Goal: Task Accomplishment & Management: Manage account settings

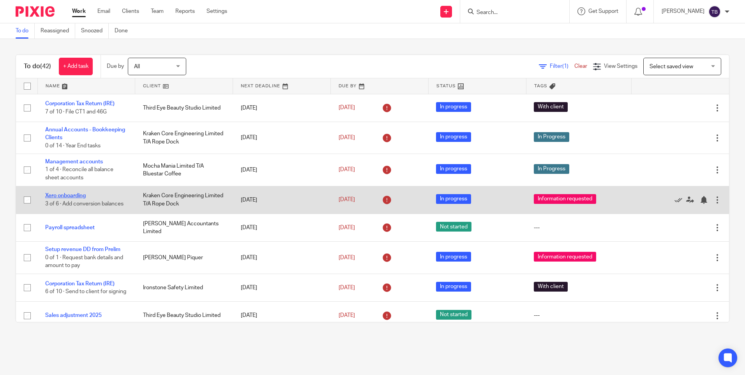
click at [71, 194] on link "Xero onboarding" at bounding box center [65, 195] width 41 height 5
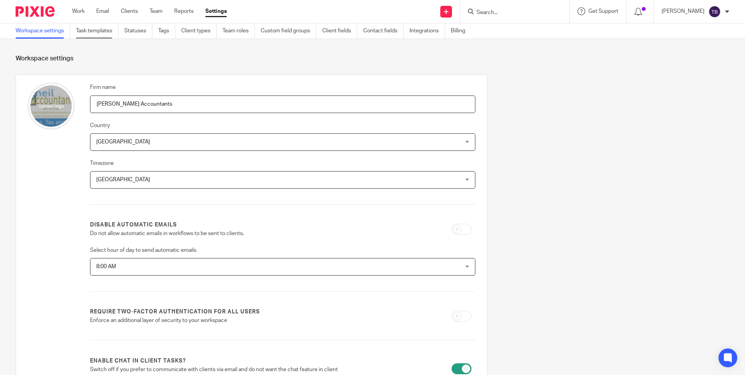
click at [102, 36] on link "Task templates" at bounding box center [97, 30] width 42 height 15
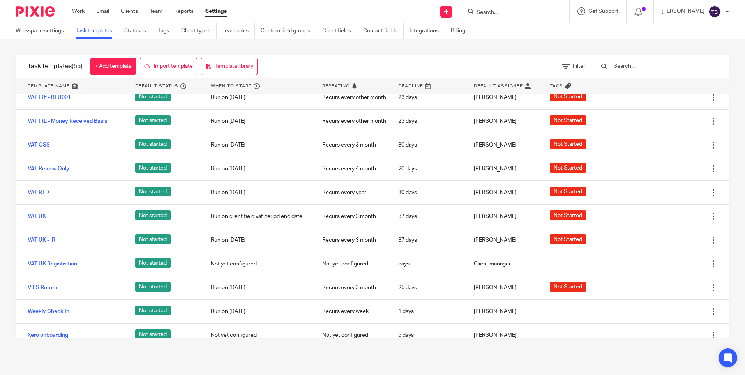
scroll to position [1175, 0]
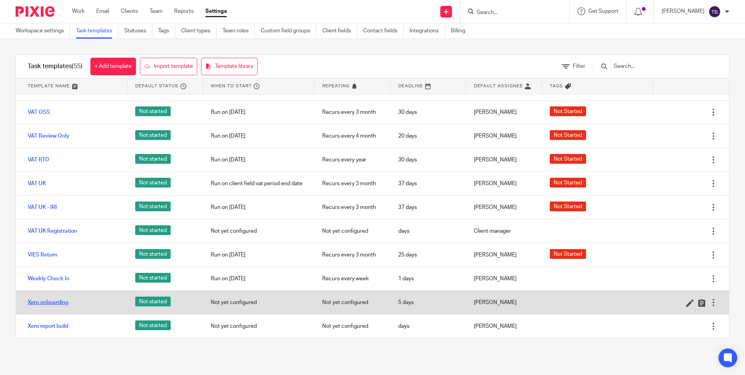
click at [55, 300] on link "Xero onboarding" at bounding box center [48, 302] width 41 height 8
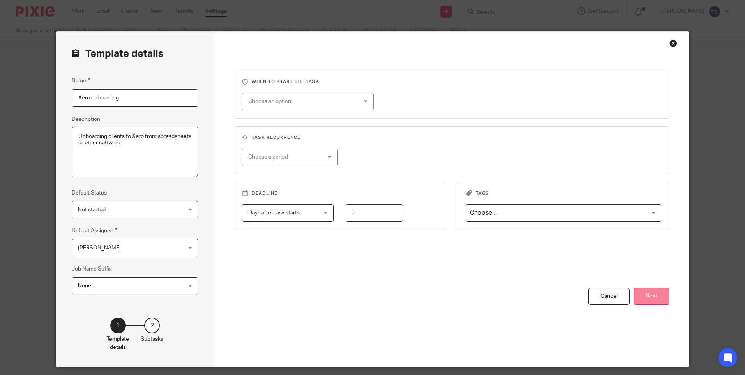
click at [638, 294] on button "Next" at bounding box center [651, 296] width 36 height 17
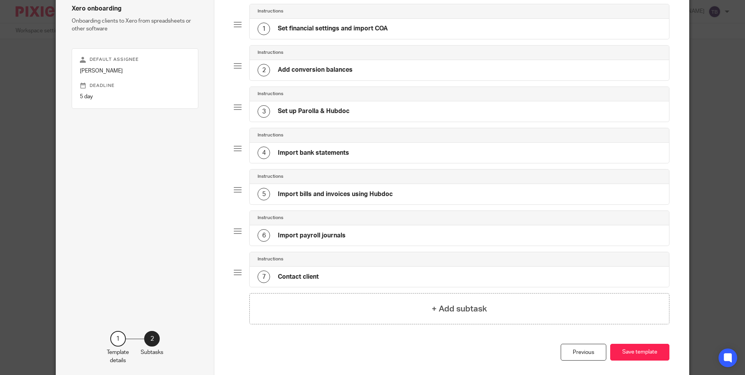
scroll to position [104, 0]
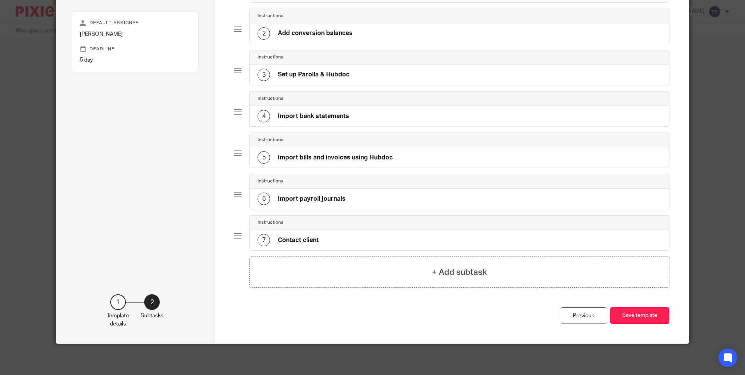
click at [319, 237] on div "7 Contact client" at bounding box center [459, 240] width 419 height 20
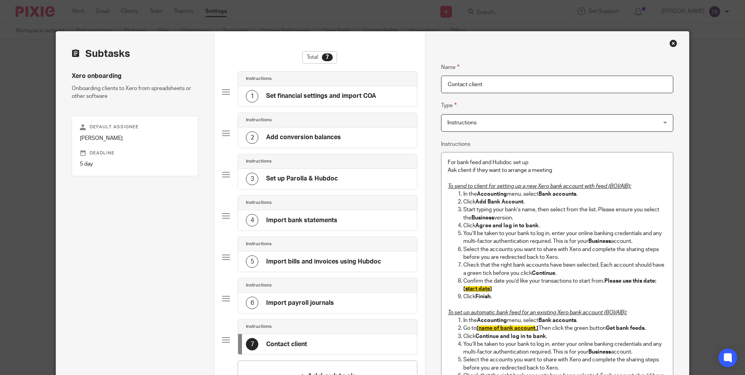
scroll to position [196, 0]
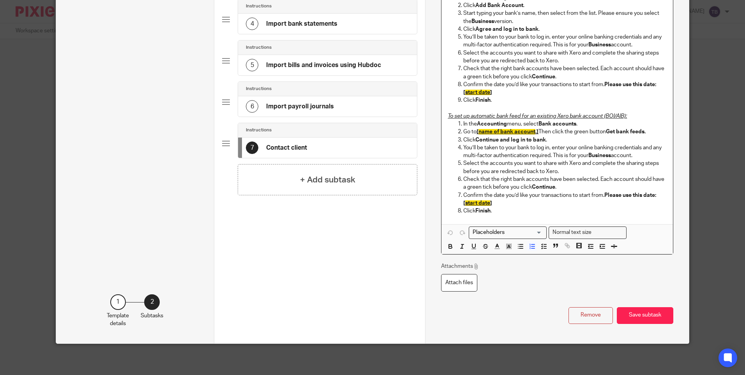
click at [524, 215] on div "For bank feed and Hubdoc set up Ask client if they want to arrange a meeting To…" at bounding box center [556, 90] width 231 height 268
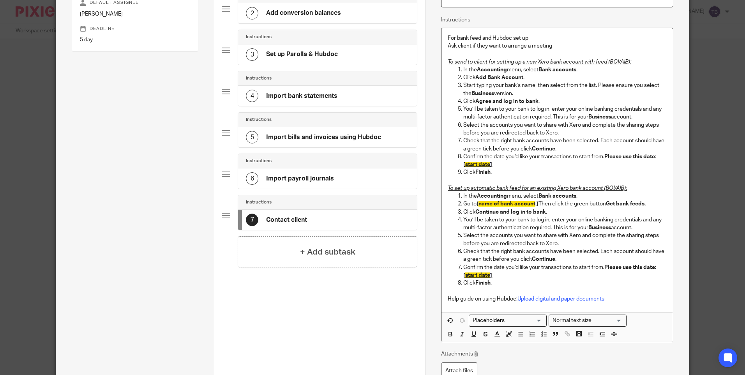
scroll to position [118, 0]
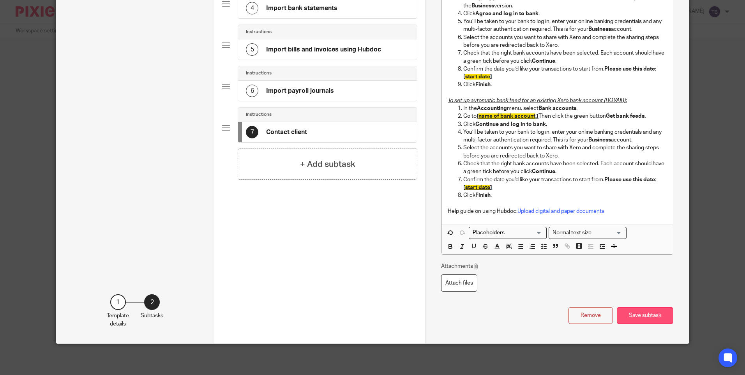
click at [642, 309] on button "Save subtask" at bounding box center [645, 315] width 56 height 17
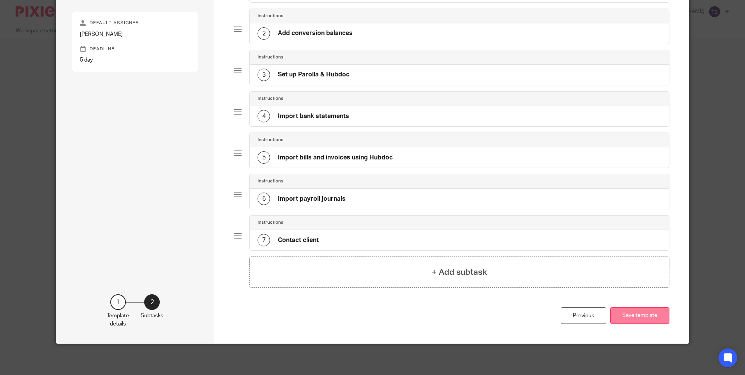
click at [637, 314] on button "Save template" at bounding box center [639, 315] width 59 height 17
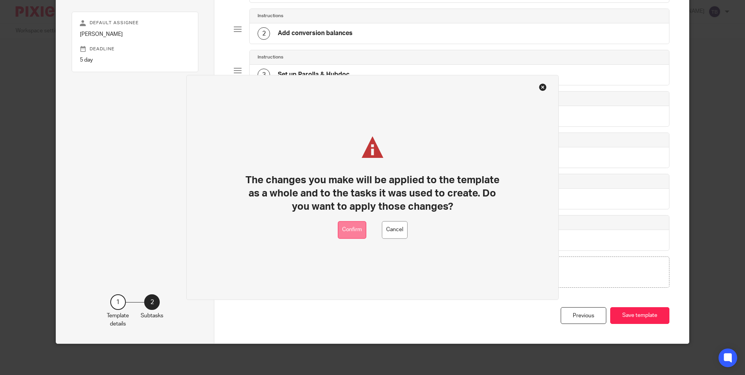
click at [351, 224] on button "Confirm" at bounding box center [352, 230] width 28 height 18
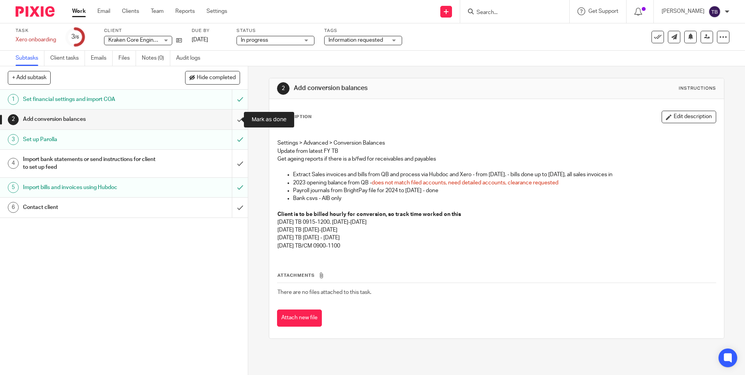
click at [232, 116] on input "submit" at bounding box center [124, 118] width 248 height 19
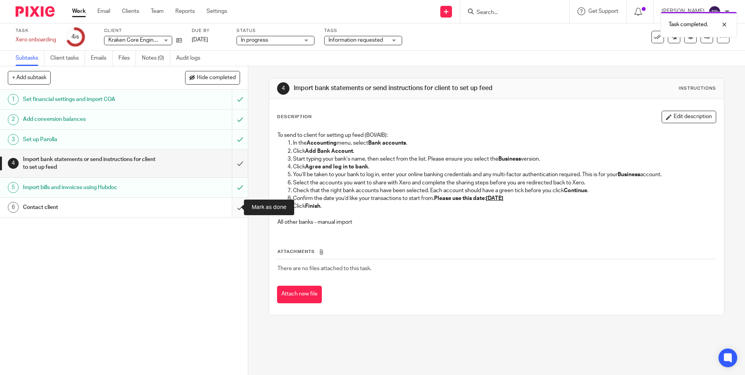
click at [231, 205] on input "submit" at bounding box center [124, 207] width 248 height 19
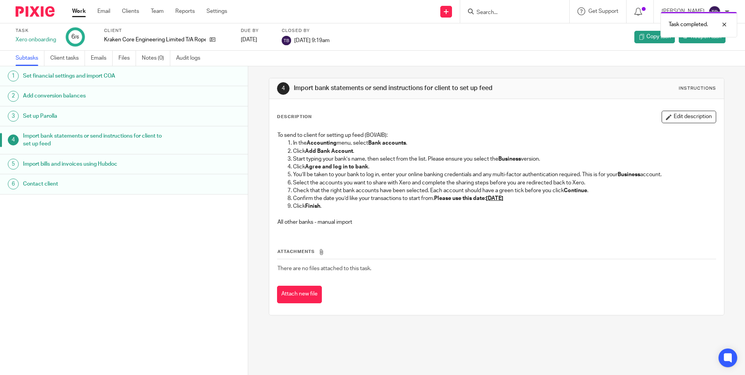
click at [78, 13] on link "Work" at bounding box center [79, 11] width 14 height 8
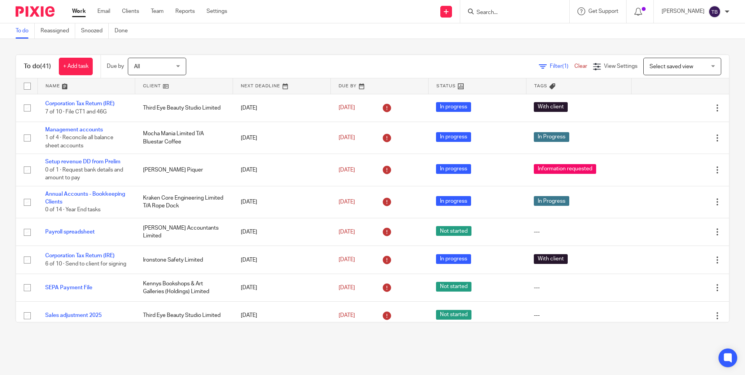
click at [309, 44] on div "To do (41) + Add task Due by All All [DATE] [DATE] This week Next week This mon…" at bounding box center [372, 188] width 745 height 299
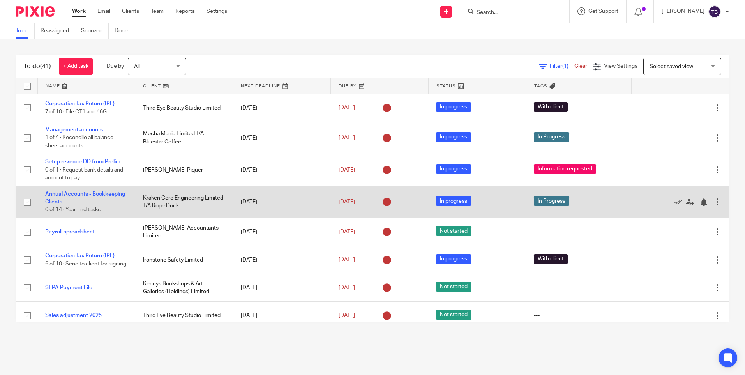
click at [84, 202] on link "Annual Accounts - Bookkeeping Clients" at bounding box center [85, 197] width 80 height 13
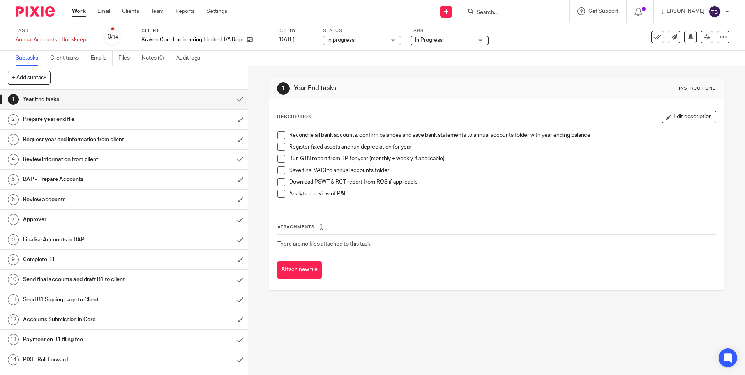
click at [278, 138] on span at bounding box center [281, 135] width 8 height 8
click at [279, 149] on span at bounding box center [281, 147] width 8 height 8
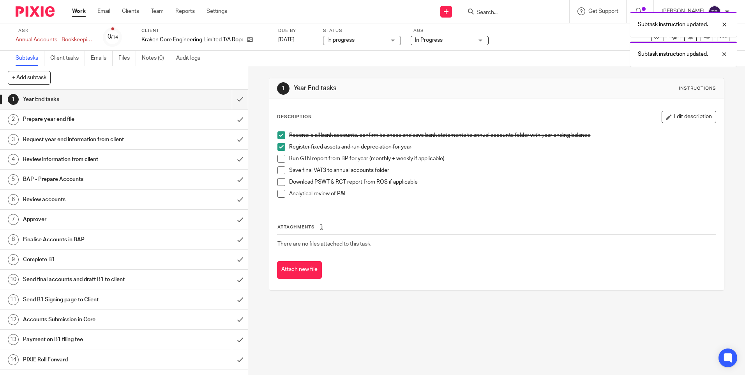
click at [279, 160] on span at bounding box center [281, 159] width 8 height 8
click at [277, 170] on span at bounding box center [281, 170] width 8 height 8
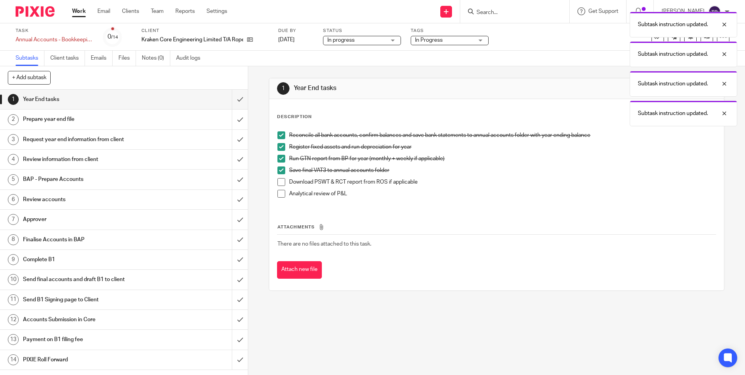
click at [279, 183] on span at bounding box center [281, 182] width 8 height 8
click at [278, 196] on span at bounding box center [281, 194] width 8 height 8
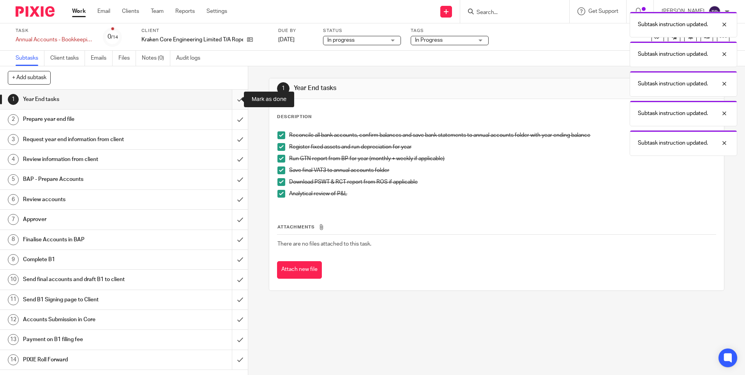
click at [231, 100] on input "submit" at bounding box center [124, 99] width 248 height 19
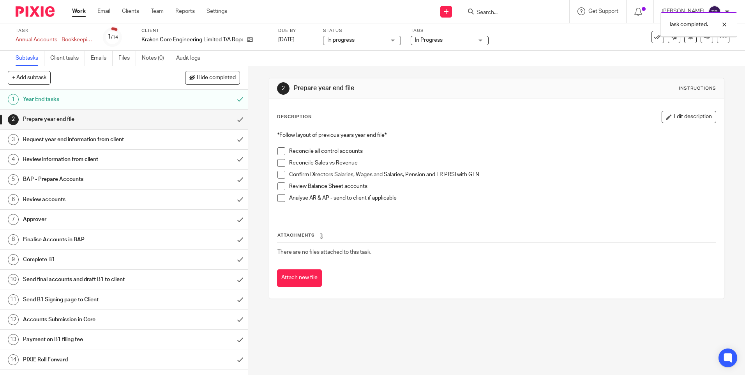
click at [233, 120] on input "submit" at bounding box center [124, 118] width 248 height 19
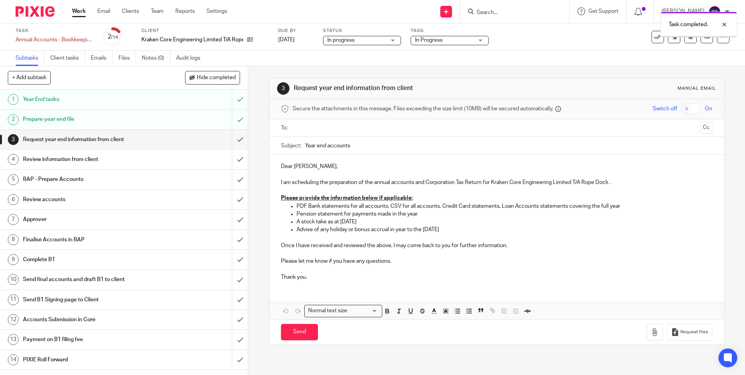
click at [230, 140] on input "submit" at bounding box center [124, 139] width 248 height 19
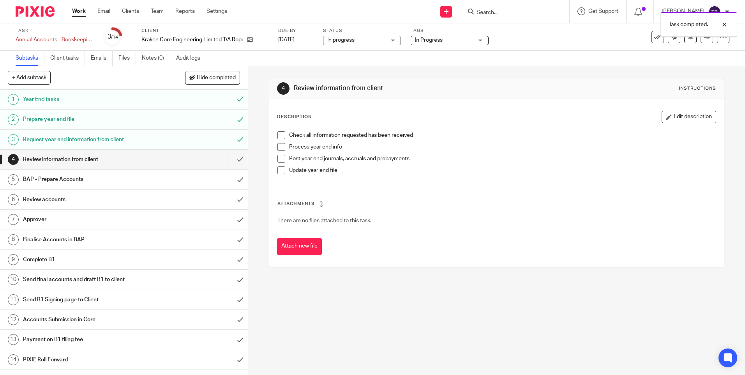
click at [233, 158] on input "submit" at bounding box center [124, 159] width 248 height 19
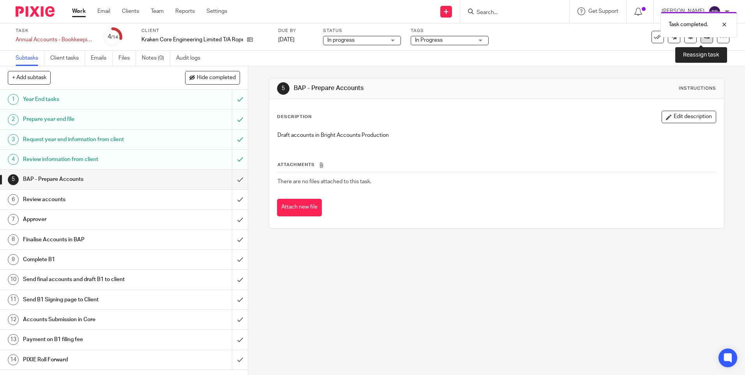
click at [701, 41] on link at bounding box center [706, 37] width 12 height 12
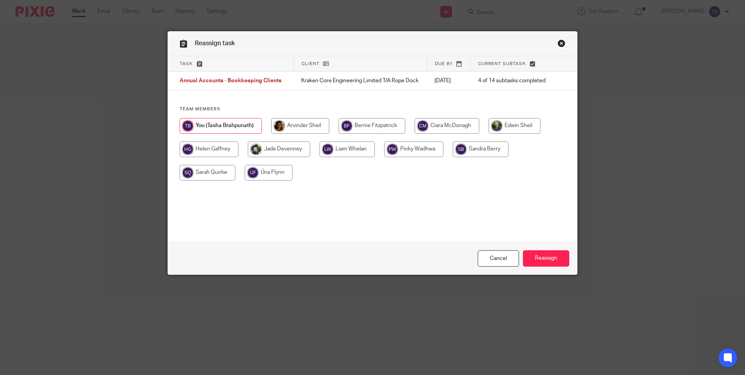
click at [218, 175] on input "radio" at bounding box center [208, 173] width 56 height 16
radio input "true"
click at [548, 256] on input "Reassign" at bounding box center [546, 258] width 46 height 17
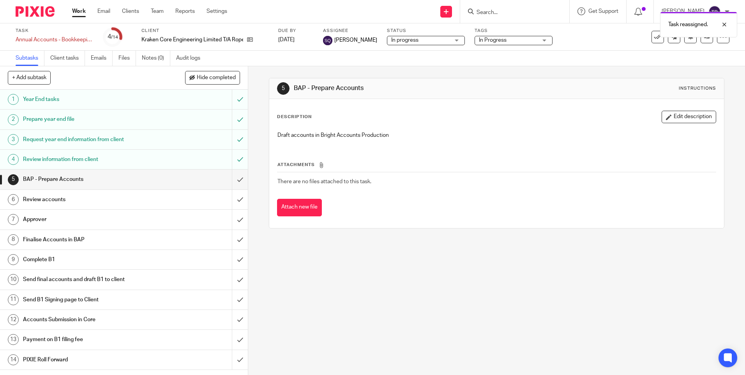
click at [83, 12] on link "Work" at bounding box center [79, 11] width 14 height 8
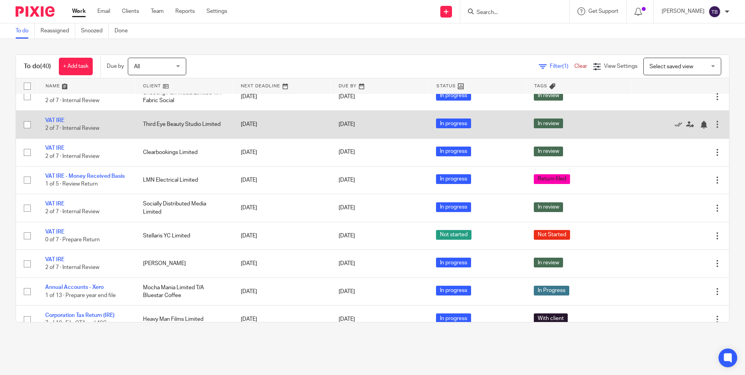
scroll to position [429, 0]
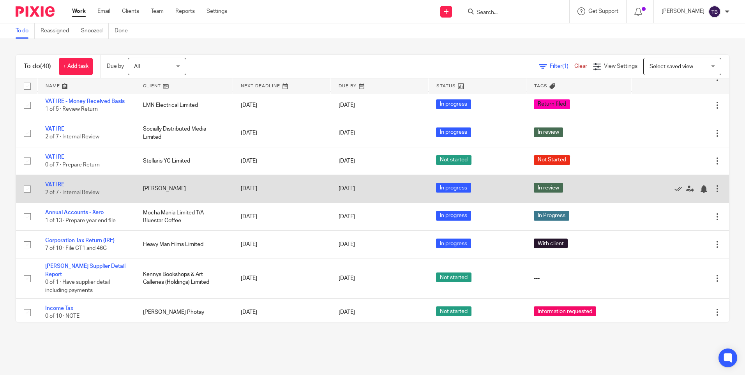
click at [61, 187] on link "VAT IRE" at bounding box center [54, 184] width 19 height 5
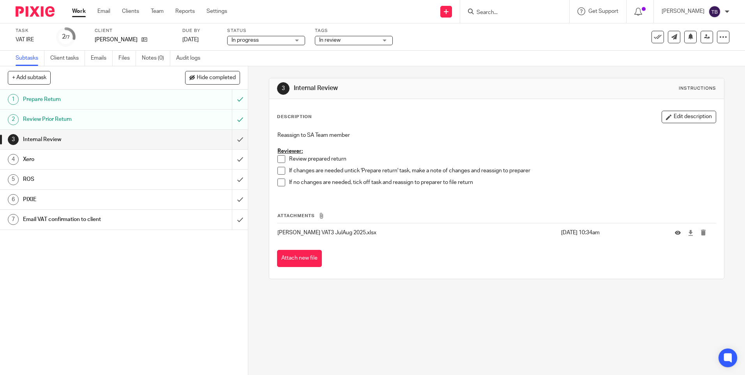
click at [280, 159] on span at bounding box center [281, 159] width 8 height 8
click at [280, 172] on span at bounding box center [281, 171] width 8 height 8
click at [280, 181] on span at bounding box center [281, 182] width 8 height 8
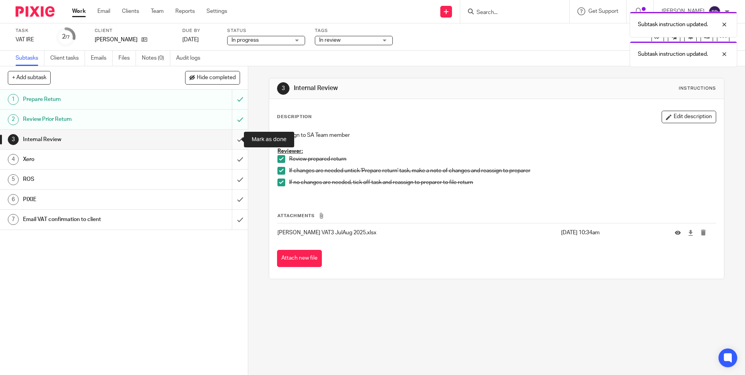
click at [231, 140] on input "submit" at bounding box center [124, 139] width 248 height 19
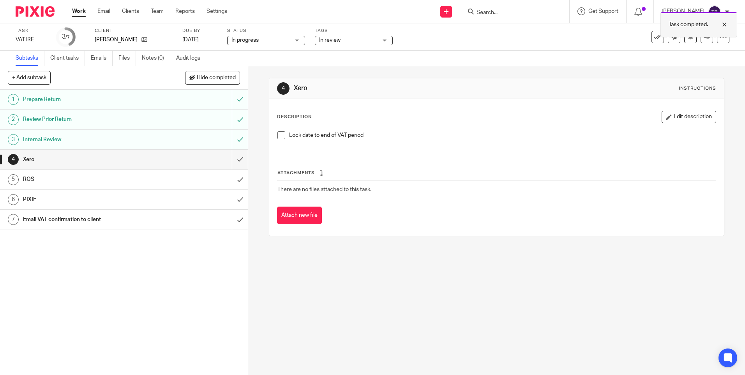
click at [661, 36] on div at bounding box center [661, 36] width 0 height 1
click at [704, 39] on icon at bounding box center [707, 37] width 6 height 6
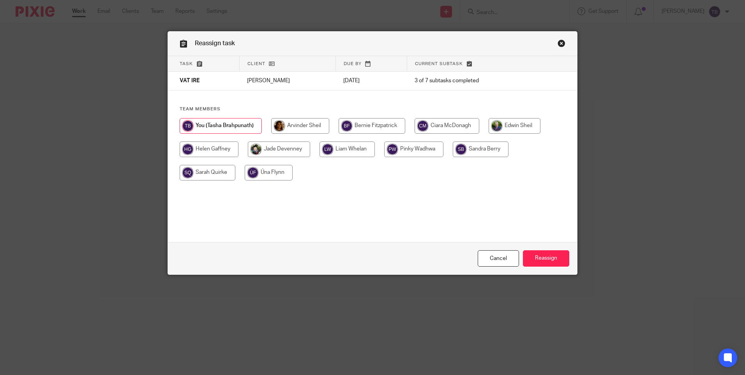
click at [419, 145] on input "radio" at bounding box center [413, 149] width 59 height 16
radio input "true"
click at [551, 259] on input "Reassign" at bounding box center [546, 258] width 46 height 17
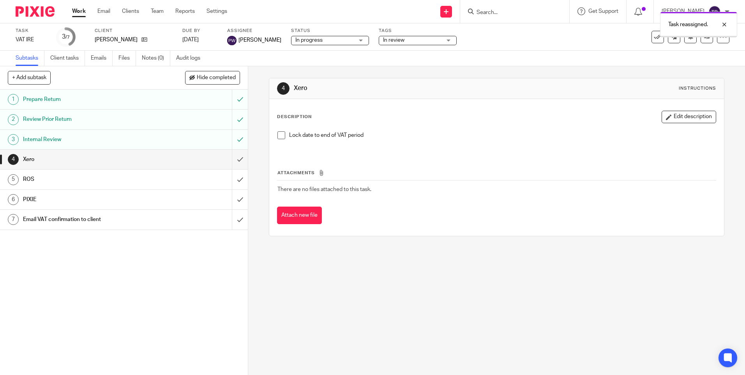
click at [77, 9] on link "Work" at bounding box center [79, 11] width 14 height 8
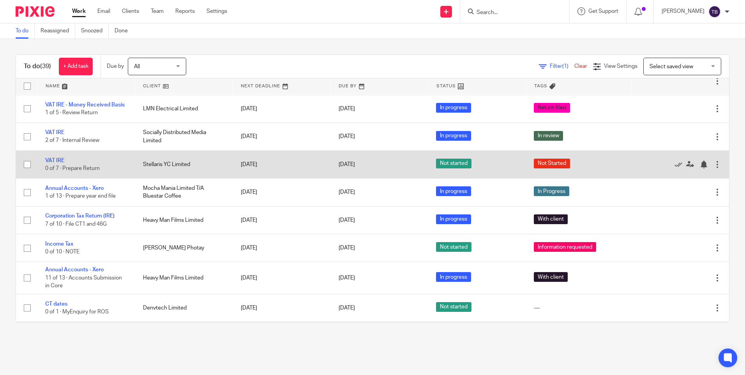
scroll to position [429, 0]
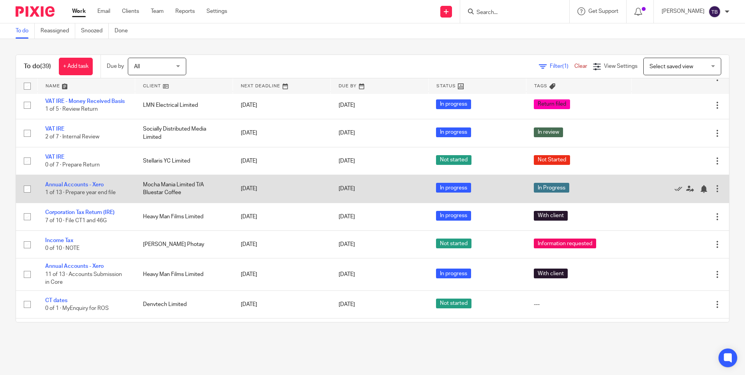
drag, startPoint x: 77, startPoint y: 193, endPoint x: 66, endPoint y: 202, distance: 13.8
click at [77, 187] on link "Annual Accounts - Xero" at bounding box center [74, 184] width 58 height 5
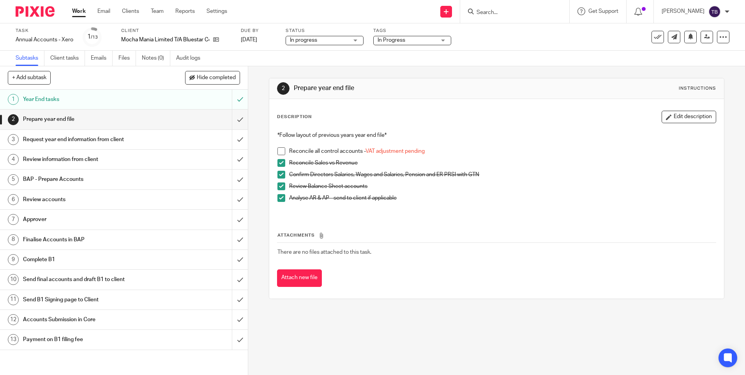
click at [278, 152] on span at bounding box center [281, 151] width 8 height 8
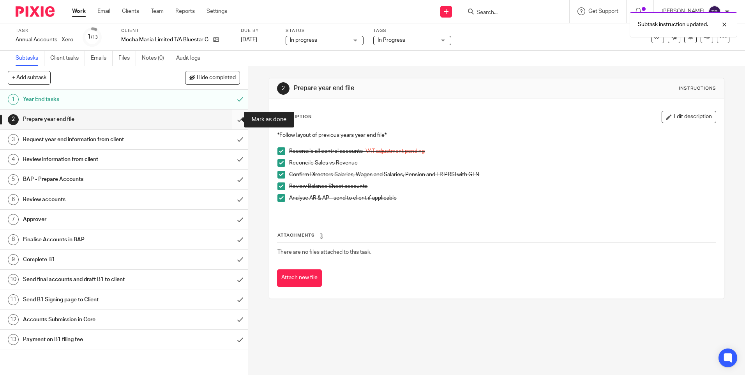
click at [229, 119] on input "submit" at bounding box center [124, 118] width 248 height 19
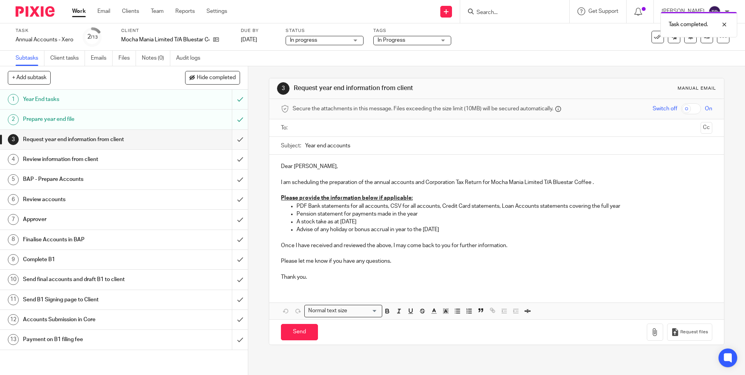
click at [231, 142] on input "submit" at bounding box center [124, 139] width 248 height 19
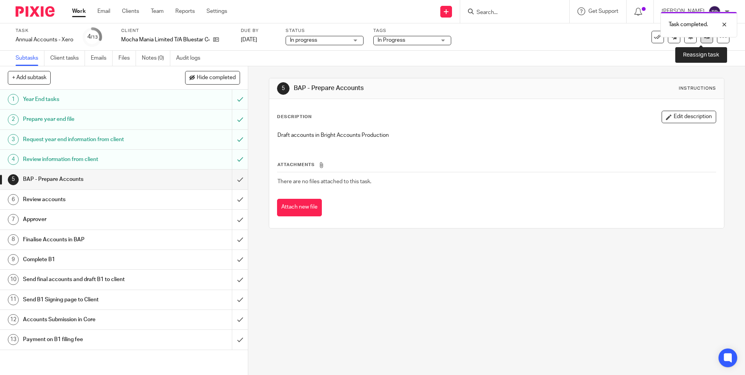
click at [701, 40] on link at bounding box center [706, 37] width 12 height 12
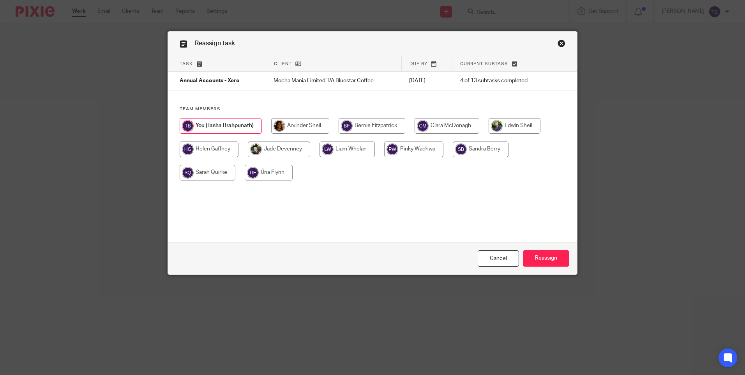
click at [202, 171] on input "radio" at bounding box center [208, 173] width 56 height 16
radio input "true"
click at [540, 255] on input "Reassign" at bounding box center [546, 258] width 46 height 17
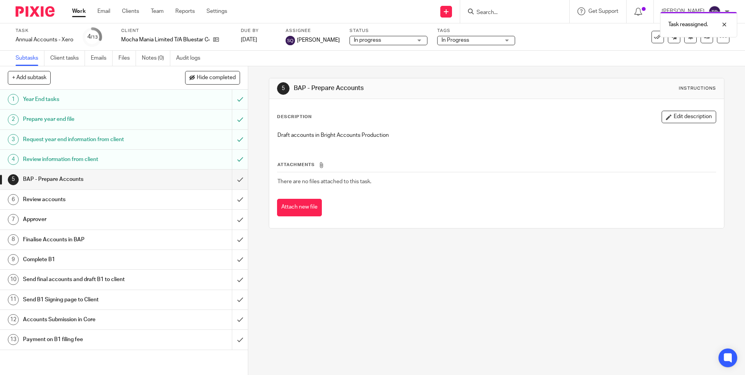
click at [78, 9] on link "Work" at bounding box center [79, 11] width 14 height 8
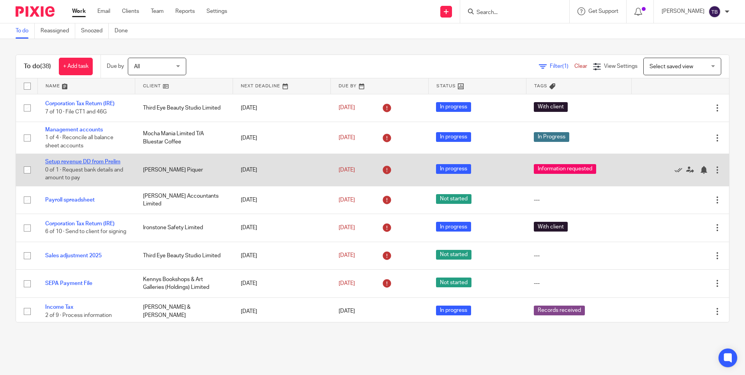
click at [69, 161] on link "Setup revenue DD from Prelim" at bounding box center [82, 161] width 75 height 5
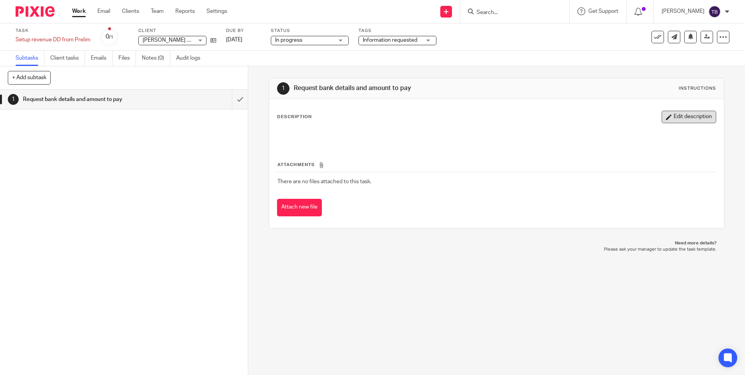
click at [677, 114] on button "Edit description" at bounding box center [688, 117] width 55 height 12
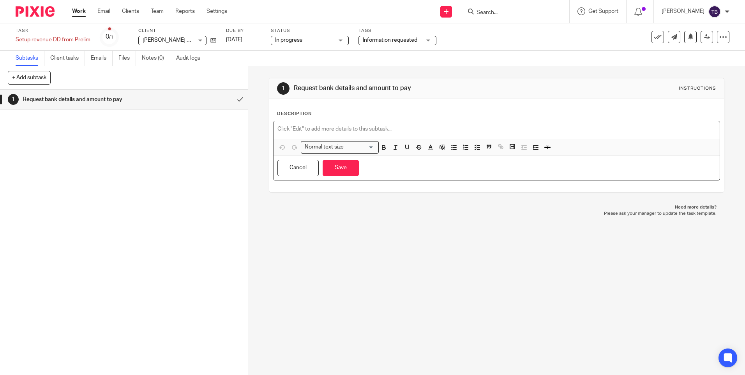
click at [362, 129] on p at bounding box center [496, 129] width 438 height 8
click at [344, 168] on button "Save" at bounding box center [341, 168] width 36 height 17
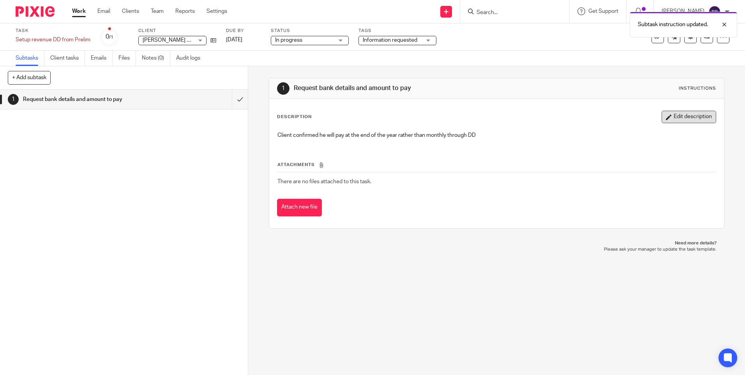
click at [670, 116] on button "Edit description" at bounding box center [688, 117] width 55 height 12
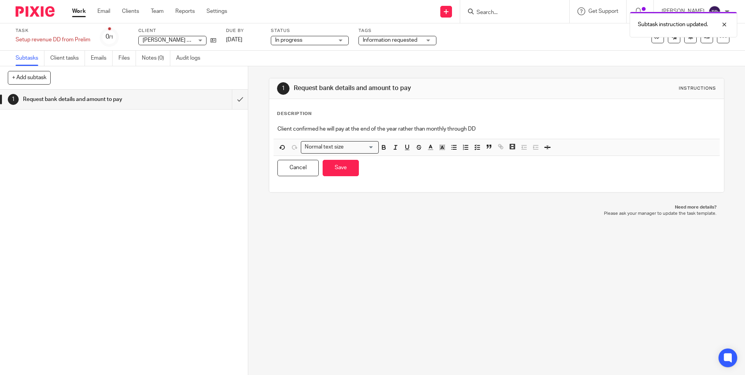
click at [344, 129] on p "Client confirmed he will pay at the end of the year rather than monthly through…" at bounding box center [496, 129] width 438 height 8
click at [337, 167] on button "Save" at bounding box center [341, 168] width 36 height 17
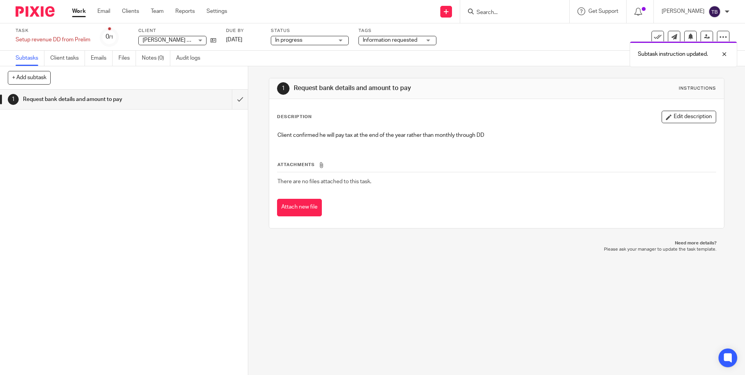
click at [388, 42] on span "Information requested" at bounding box center [390, 39] width 55 height 5
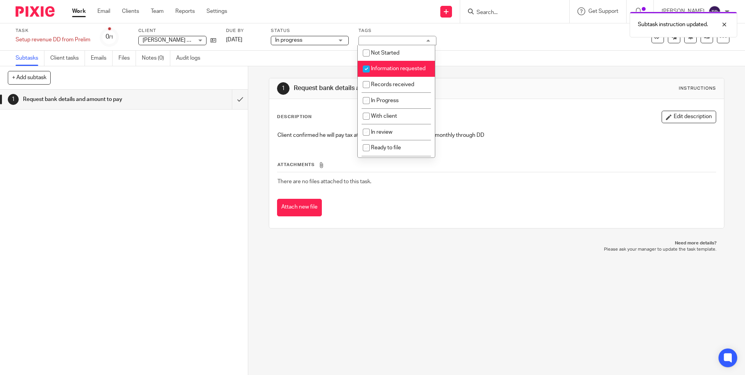
click at [390, 67] on span "Information requested" at bounding box center [398, 68] width 55 height 5
checkbox input "false"
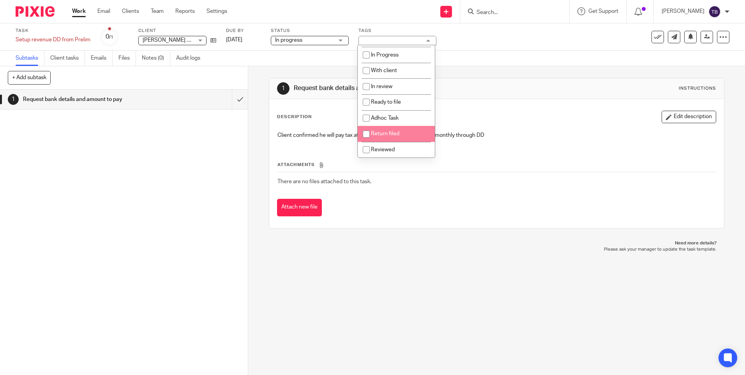
click at [388, 132] on span "Return filed" at bounding box center [385, 133] width 28 height 5
checkbox input "true"
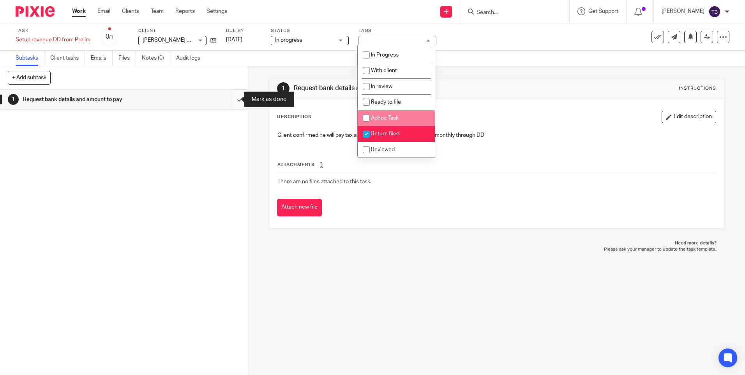
click at [231, 99] on input "submit" at bounding box center [124, 99] width 248 height 19
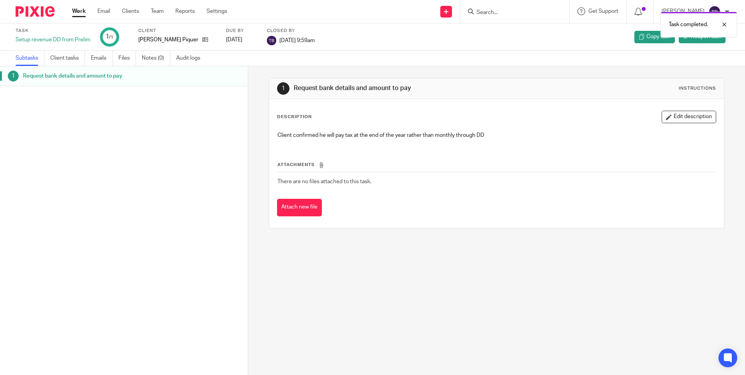
click at [77, 9] on link "Work" at bounding box center [79, 11] width 14 height 8
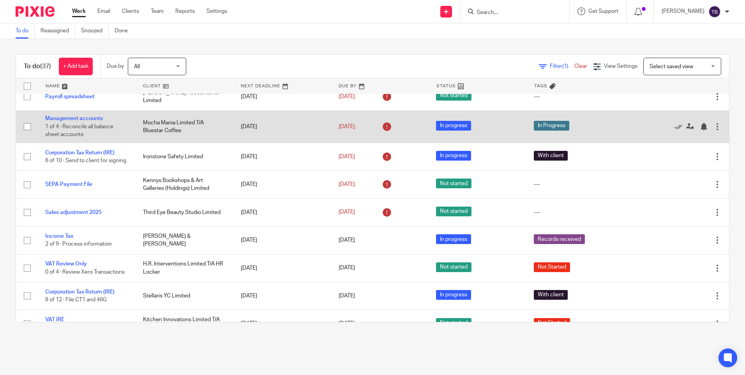
scroll to position [78, 0]
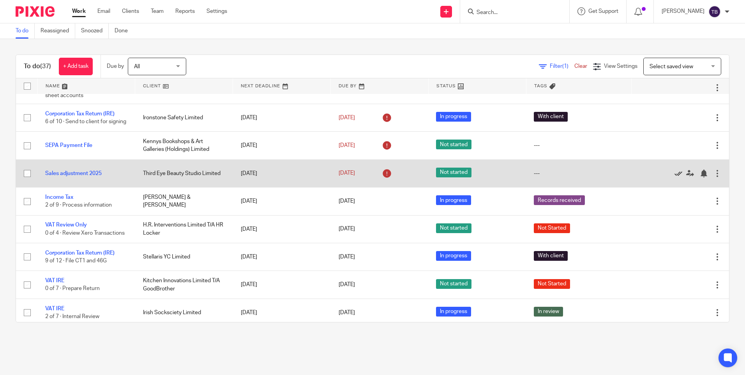
click at [674, 176] on icon at bounding box center [678, 173] width 8 height 8
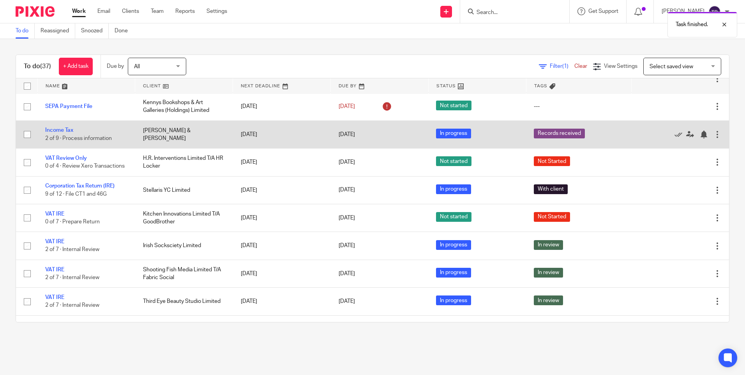
scroll to position [156, 0]
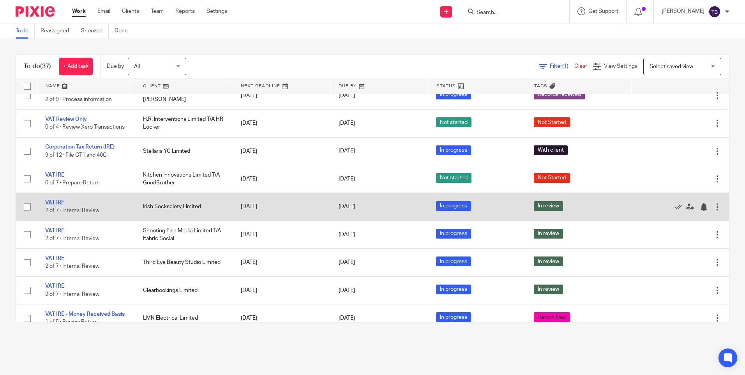
click at [55, 205] on link "VAT IRE" at bounding box center [54, 202] width 19 height 5
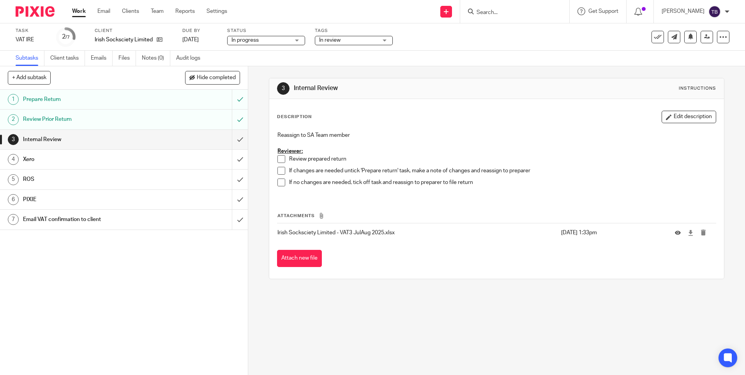
click at [277, 160] on span at bounding box center [281, 159] width 8 height 8
click at [282, 172] on span at bounding box center [281, 171] width 8 height 8
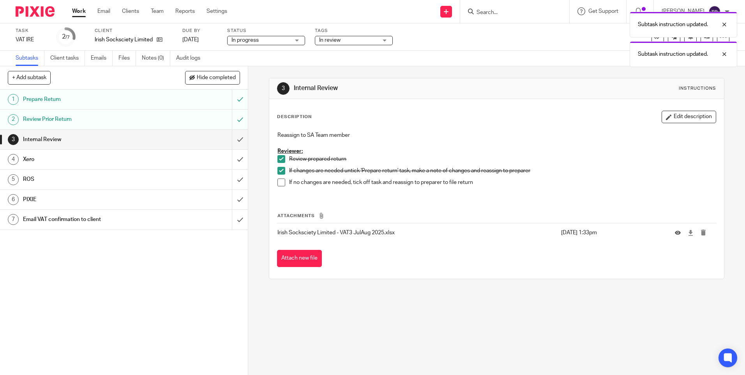
click at [278, 184] on span at bounding box center [281, 182] width 8 height 8
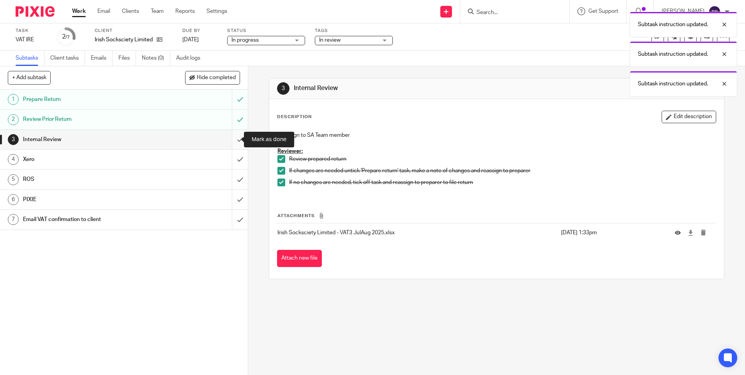
click at [231, 141] on input "submit" at bounding box center [124, 139] width 248 height 19
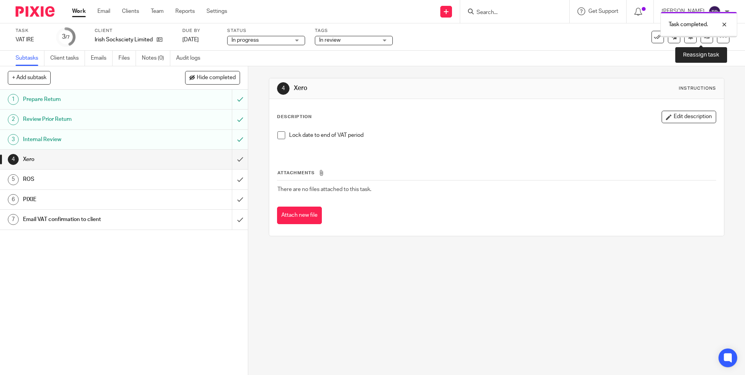
click at [704, 38] on icon at bounding box center [707, 37] width 6 height 6
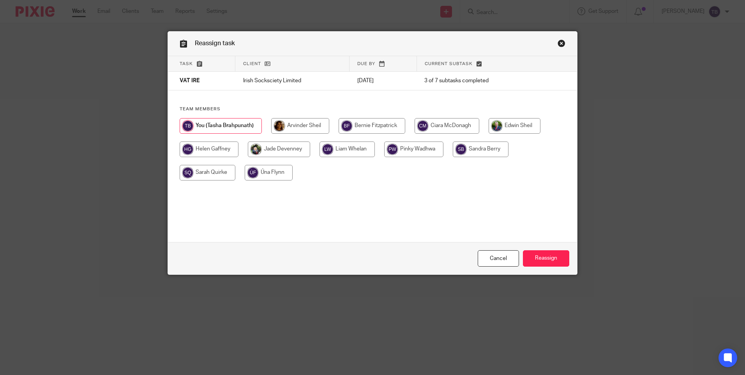
click at [402, 147] on input "radio" at bounding box center [413, 149] width 59 height 16
radio input "true"
click at [541, 253] on input "Reassign" at bounding box center [546, 258] width 46 height 17
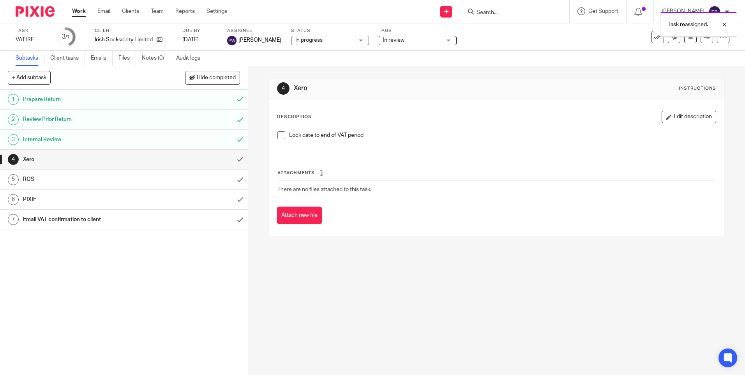
click at [78, 7] on link "Work" at bounding box center [79, 11] width 14 height 8
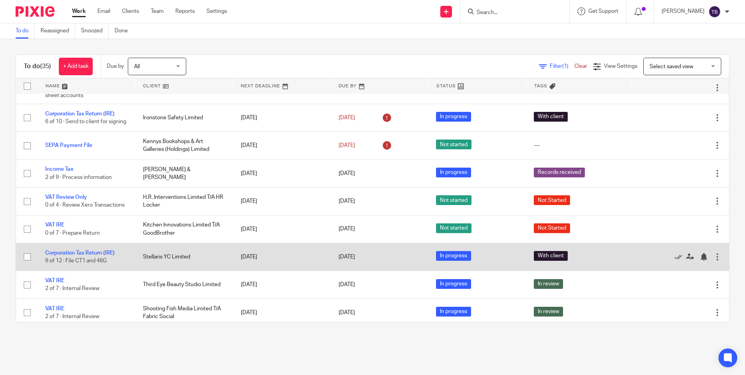
scroll to position [117, 0]
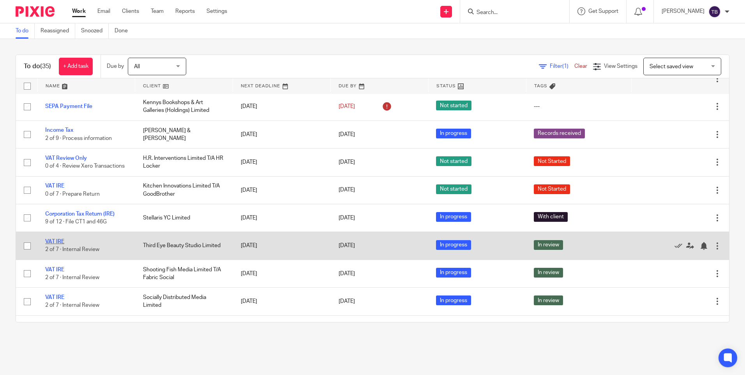
click at [57, 244] on link "VAT IRE" at bounding box center [54, 241] width 19 height 5
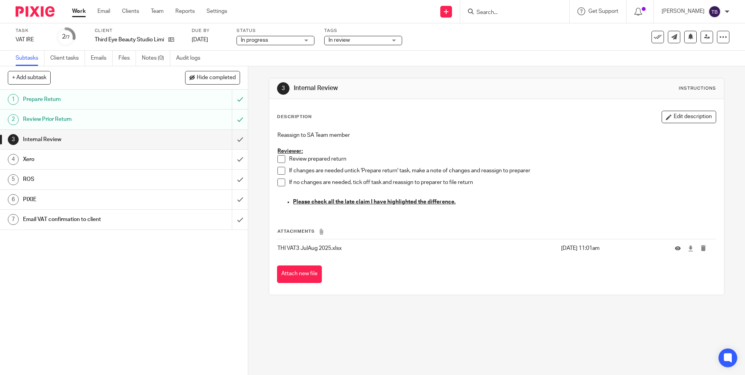
drag, startPoint x: 278, startPoint y: 155, endPoint x: 277, endPoint y: 160, distance: 5.1
click at [278, 155] on span at bounding box center [281, 159] width 8 height 8
click at [277, 169] on span at bounding box center [281, 171] width 8 height 8
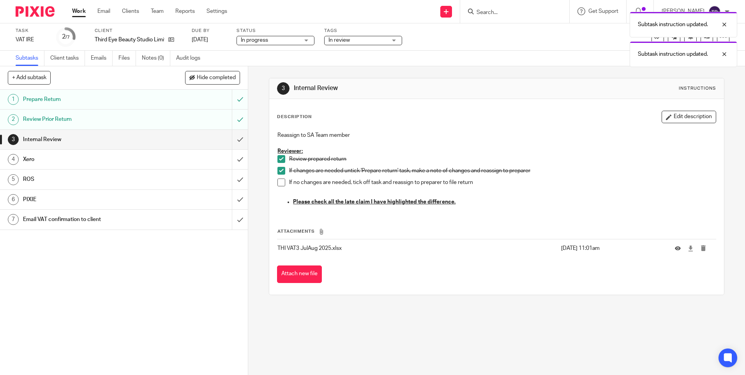
click at [279, 180] on span at bounding box center [281, 182] width 8 height 8
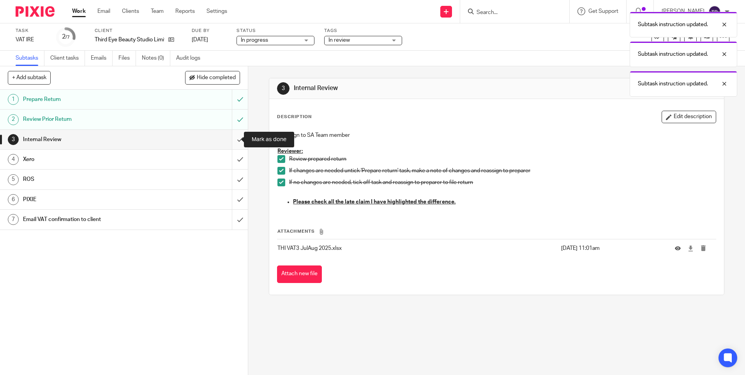
click at [234, 138] on input "submit" at bounding box center [124, 139] width 248 height 19
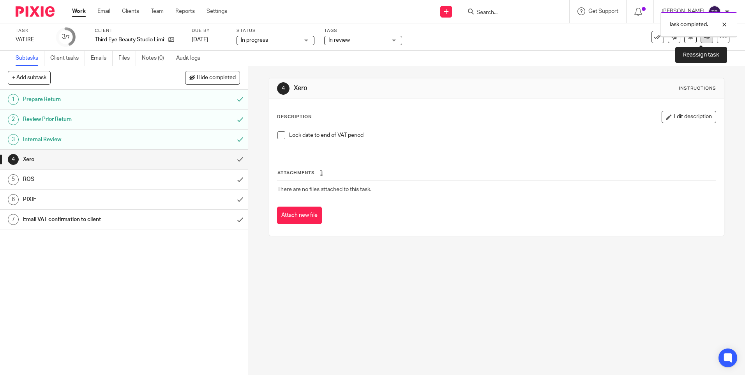
click at [700, 41] on link at bounding box center [706, 37] width 12 height 12
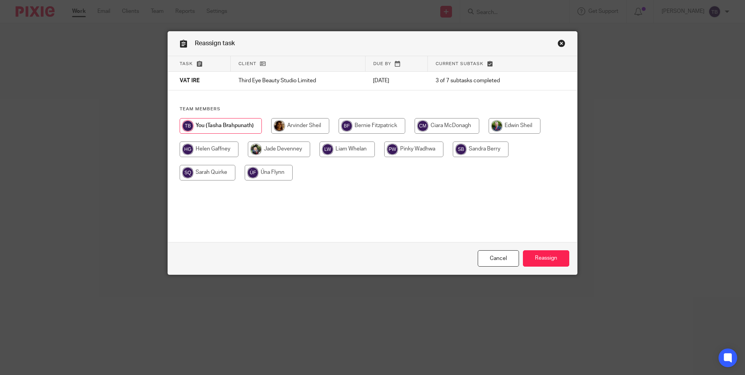
click at [419, 149] on input "radio" at bounding box center [413, 149] width 59 height 16
radio input "true"
click at [538, 255] on input "Reassign" at bounding box center [546, 258] width 46 height 17
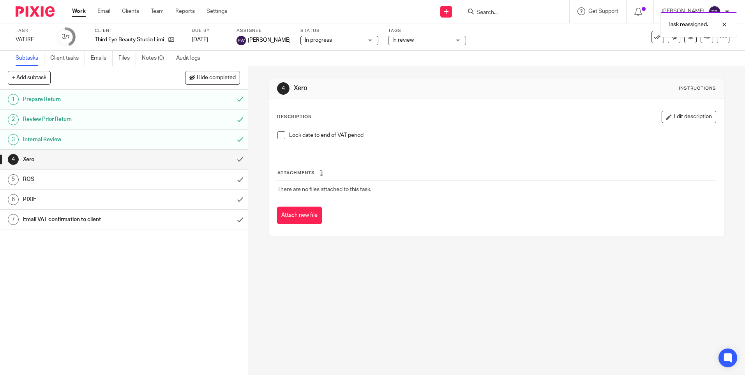
click at [81, 9] on link "Work" at bounding box center [79, 11] width 14 height 8
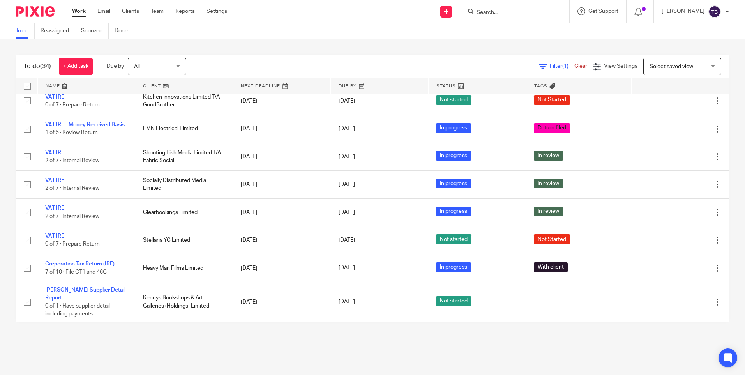
scroll to position [273, 0]
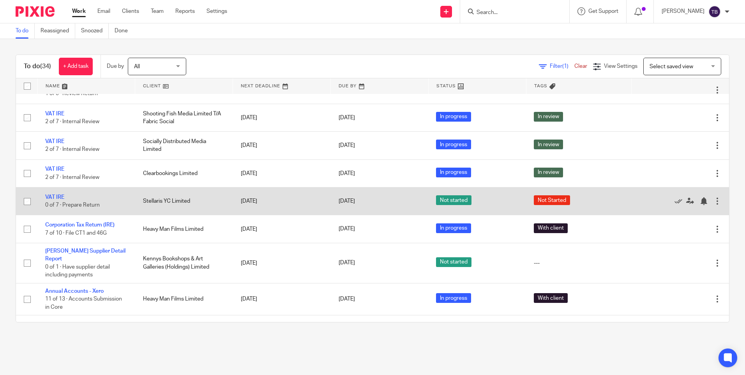
click at [55, 209] on td "VAT IRE 0 of 7 · Prepare Return" at bounding box center [86, 201] width 98 height 28
click at [55, 200] on link "VAT IRE" at bounding box center [54, 196] width 19 height 5
